Goal: Task Accomplishment & Management: Manage account settings

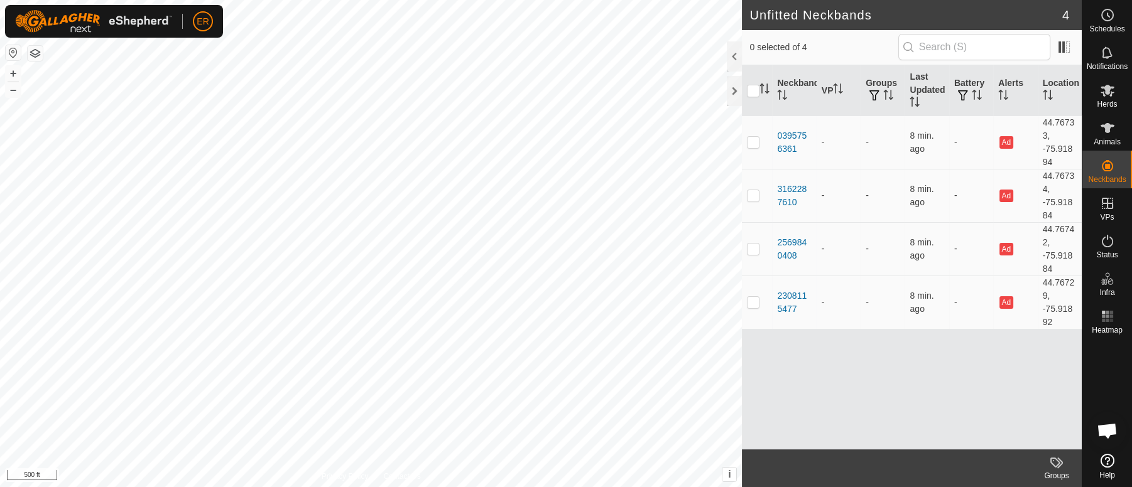
scroll to position [10987, 0]
click at [1105, 90] on icon at bounding box center [1107, 91] width 14 height 12
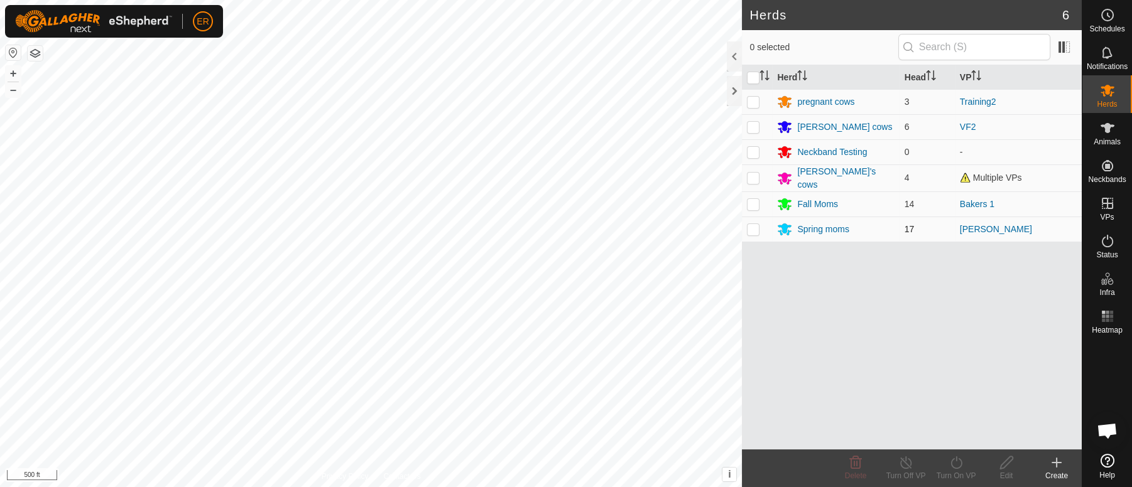
click at [755, 227] on p-checkbox at bounding box center [753, 229] width 13 height 10
checkbox input "true"
click at [901, 458] on icon at bounding box center [906, 462] width 16 height 15
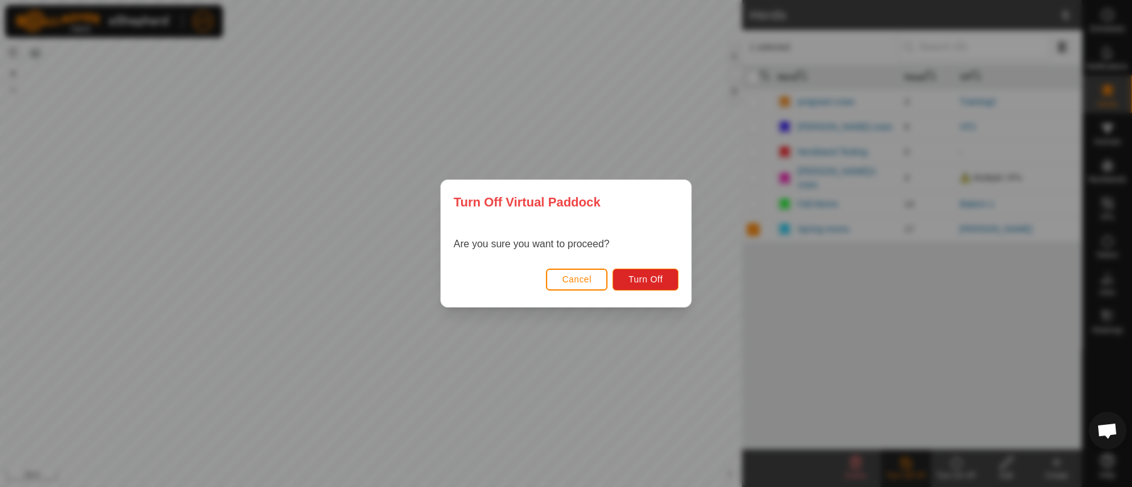
click at [758, 328] on div "Turn Off Virtual Paddock Are you sure you want to proceed? Cancel Turn Off" at bounding box center [566, 243] width 1132 height 487
click at [654, 276] on span "Turn Off" at bounding box center [645, 279] width 35 height 10
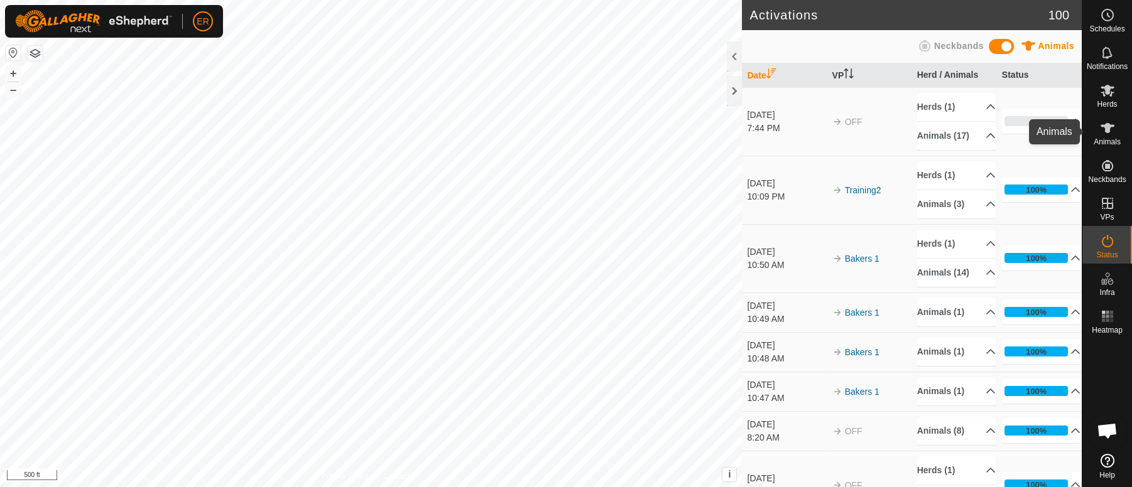
click at [1107, 127] on icon at bounding box center [1107, 128] width 14 height 10
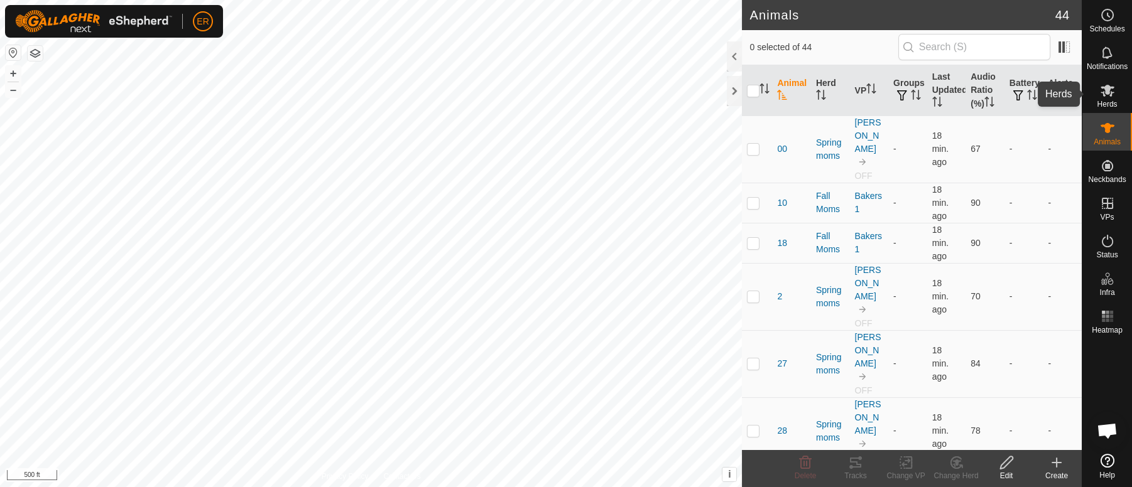
click at [1107, 92] on icon at bounding box center [1107, 91] width 14 height 12
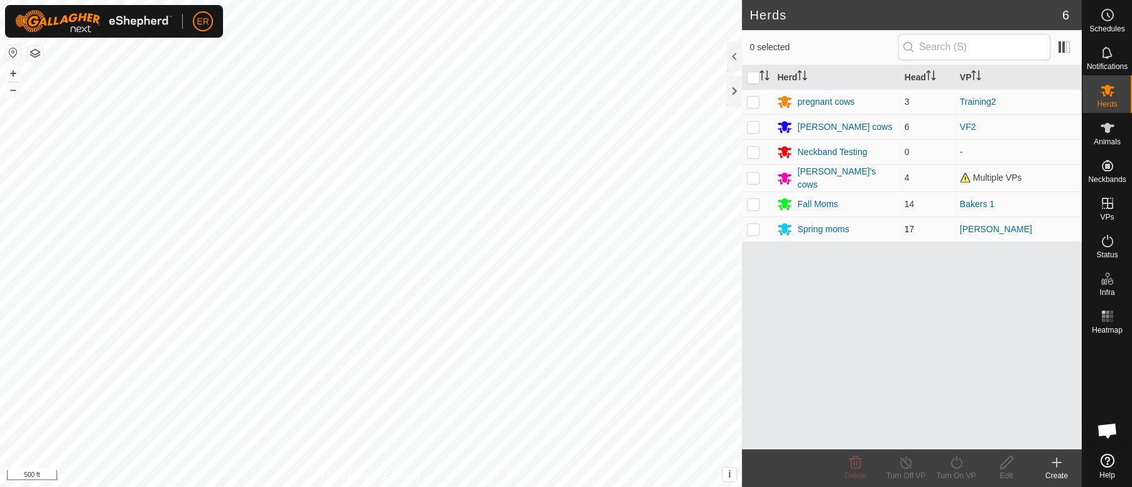
click at [754, 227] on p-checkbox at bounding box center [753, 229] width 13 height 10
click at [749, 224] on p-checkbox at bounding box center [753, 229] width 13 height 10
checkbox input "false"
click at [1106, 129] on icon at bounding box center [1107, 128] width 14 height 10
